Goal: Task Accomplishment & Management: Manage account settings

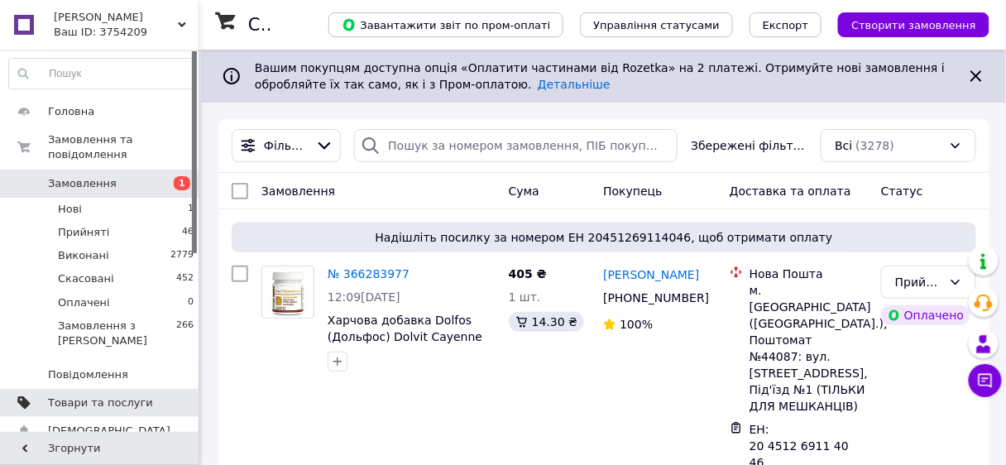
click at [109, 389] on link "Товари та послуги" at bounding box center [102, 403] width 204 height 28
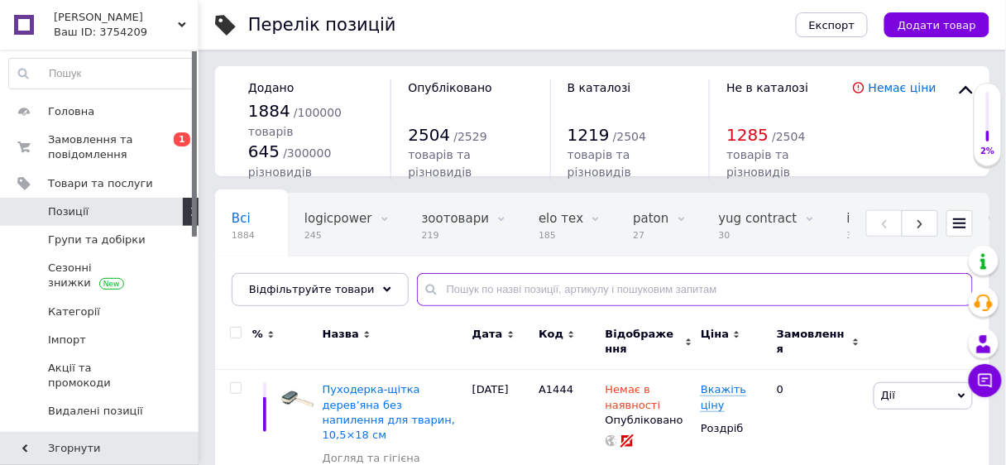
click at [468, 296] on input "text" at bounding box center [695, 289] width 556 height 33
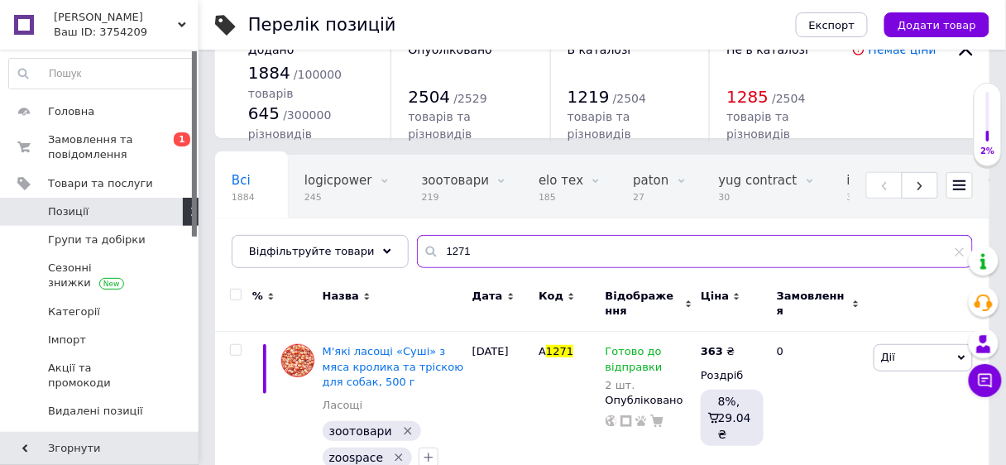
scroll to position [76, 0]
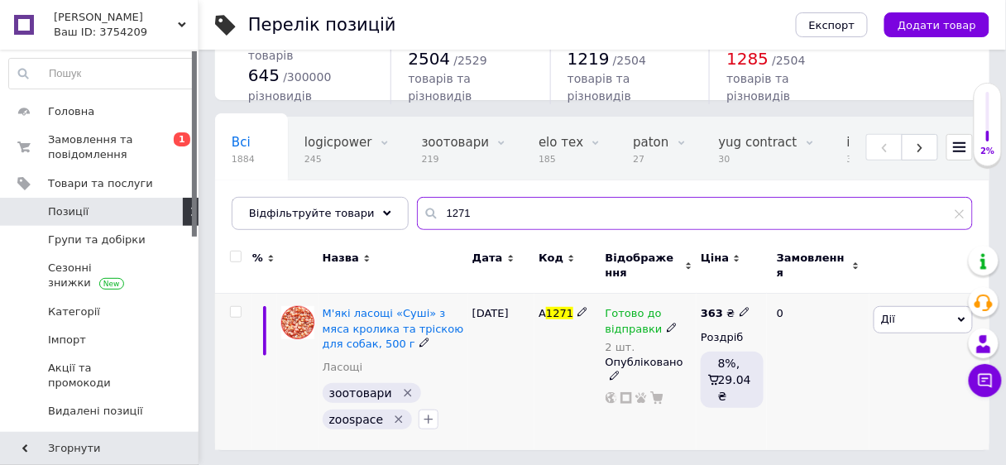
type input "1271"
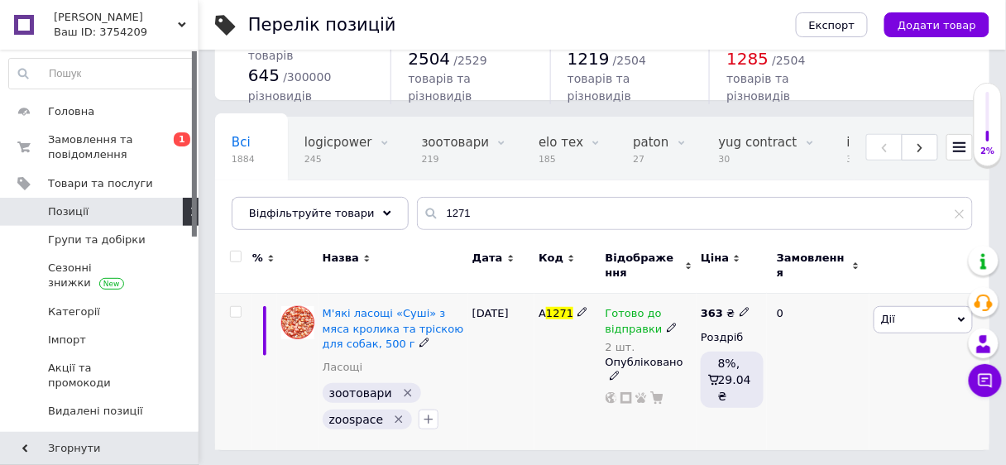
click at [667, 323] on icon at bounding box center [672, 328] width 10 height 10
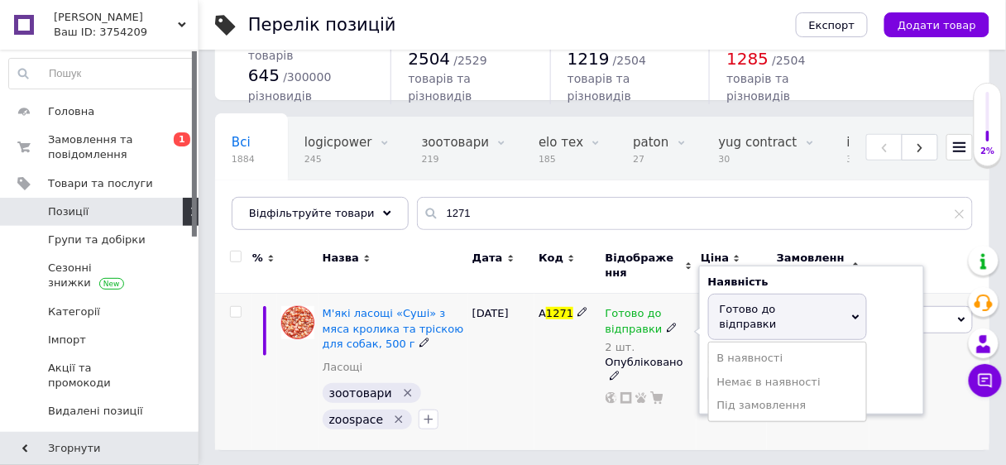
click at [733, 306] on span "Готово до відправки" at bounding box center [748, 316] width 57 height 27
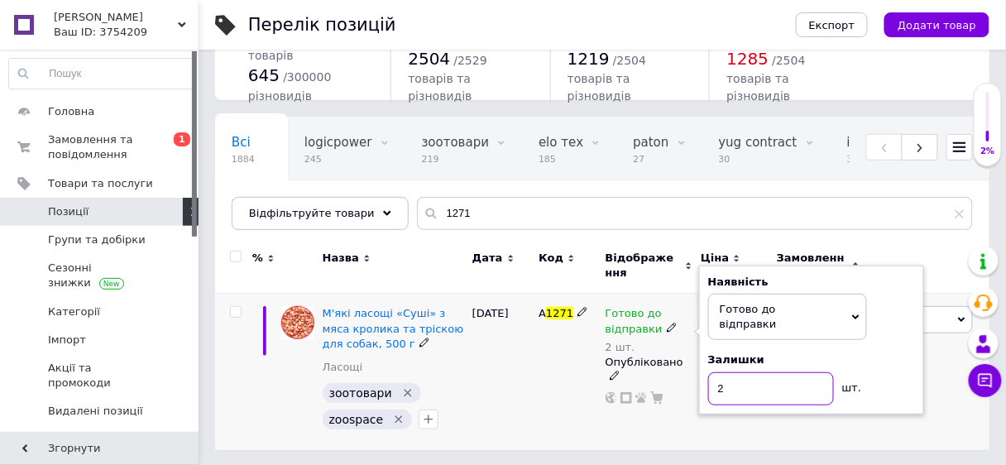
click at [725, 372] on input "2" at bounding box center [771, 388] width 126 height 33
type input "1"
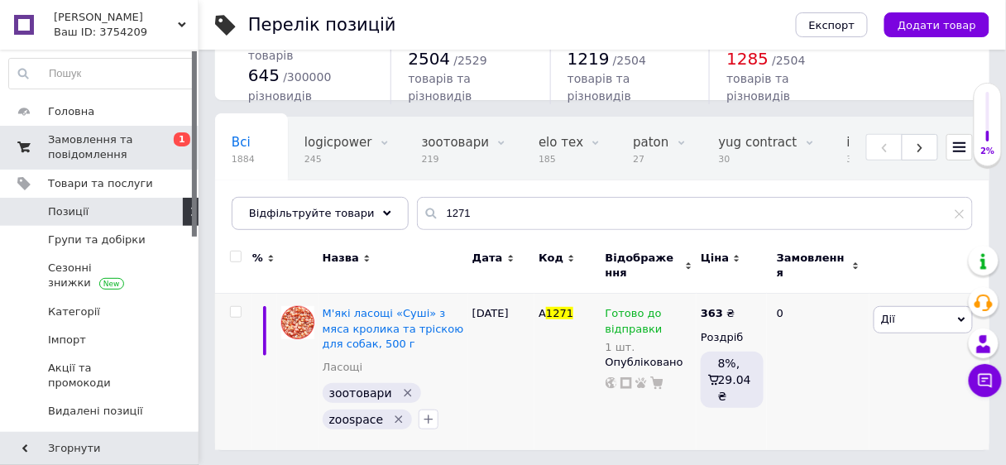
click at [74, 139] on span "Замовлення та повідомлення" at bounding box center [100, 147] width 105 height 30
